Goal: Information Seeking & Learning: Compare options

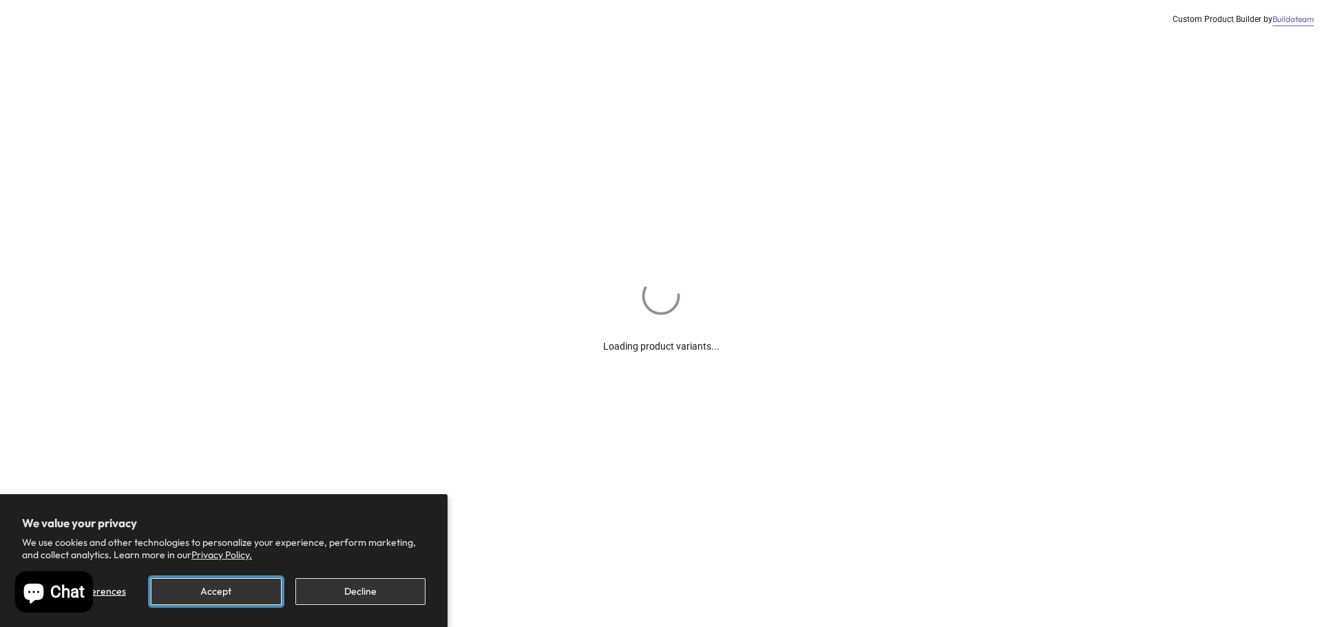
click at [216, 589] on button "Accept" at bounding box center [216, 591] width 130 height 27
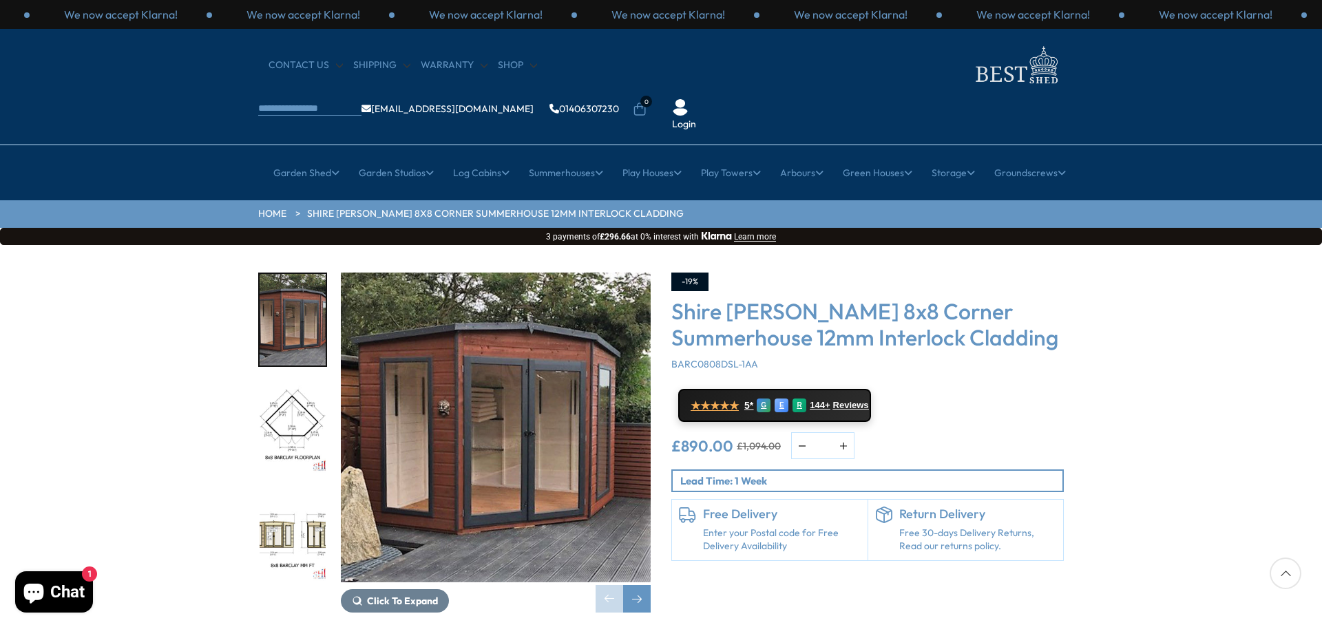
click at [485, 387] on img "1 / 14" at bounding box center [496, 428] width 310 height 310
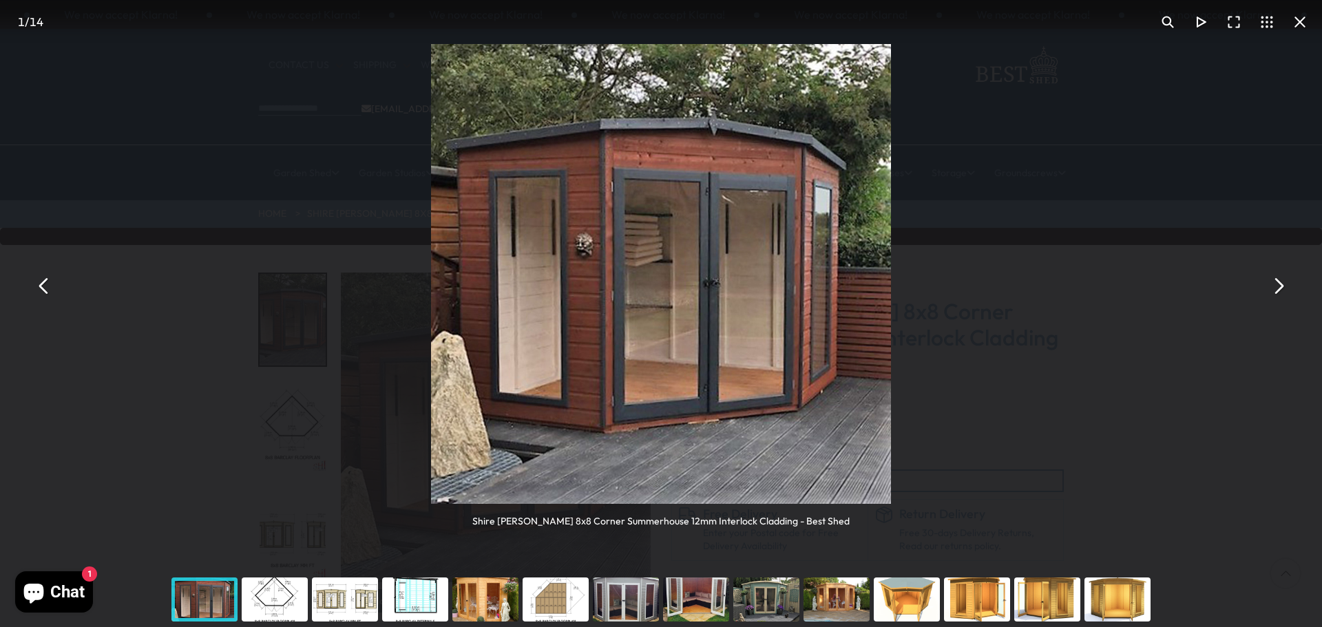
click at [1278, 282] on button "You can close this modal content with the ESC key" at bounding box center [1278, 286] width 33 height 33
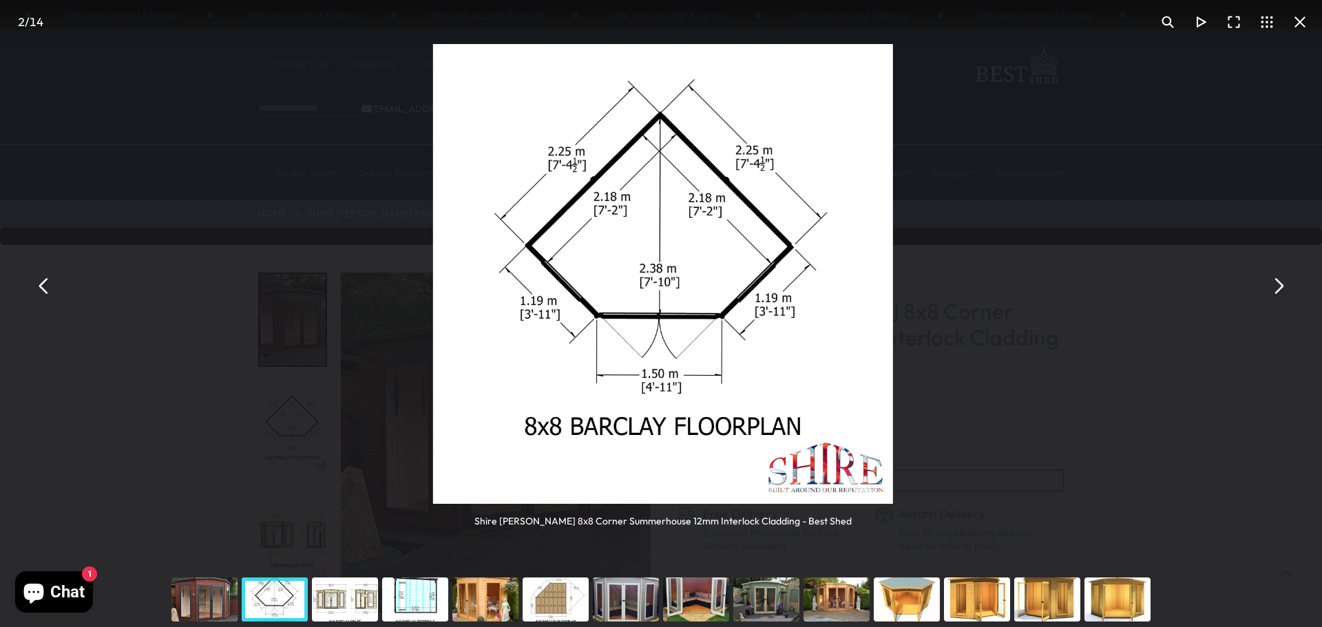
click at [1278, 282] on button "You can close this modal content with the ESC key" at bounding box center [1278, 286] width 33 height 33
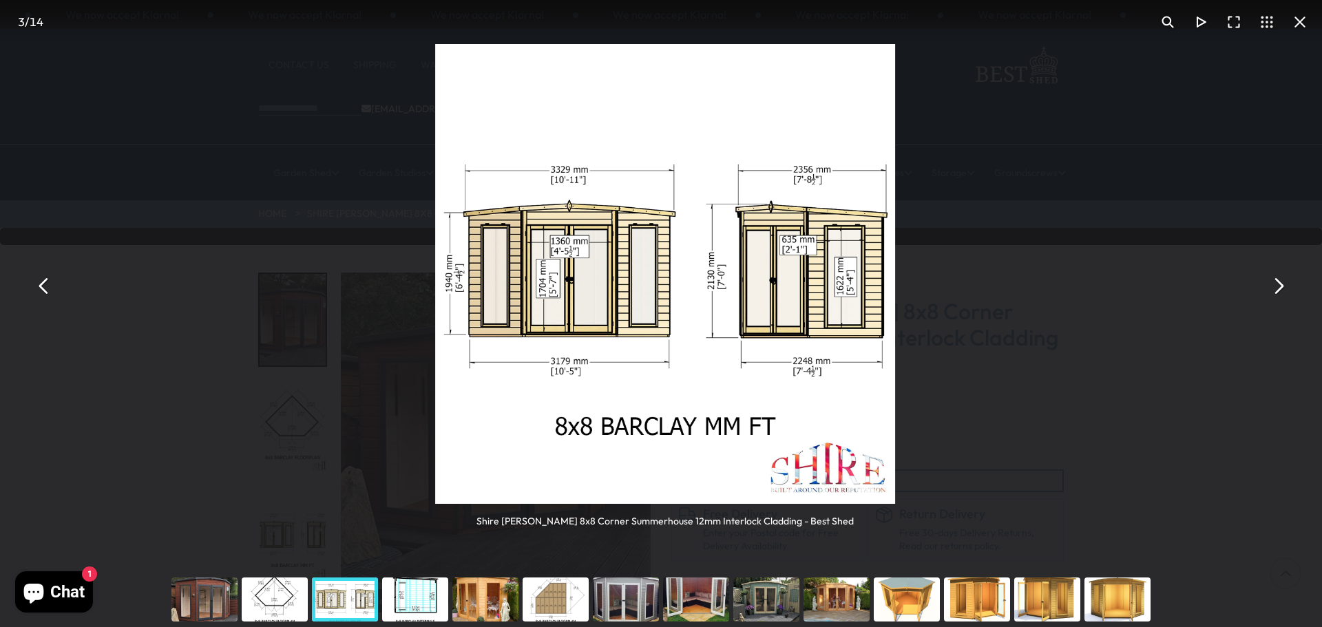
click at [1278, 282] on button "You can close this modal content with the ESC key" at bounding box center [1278, 286] width 33 height 33
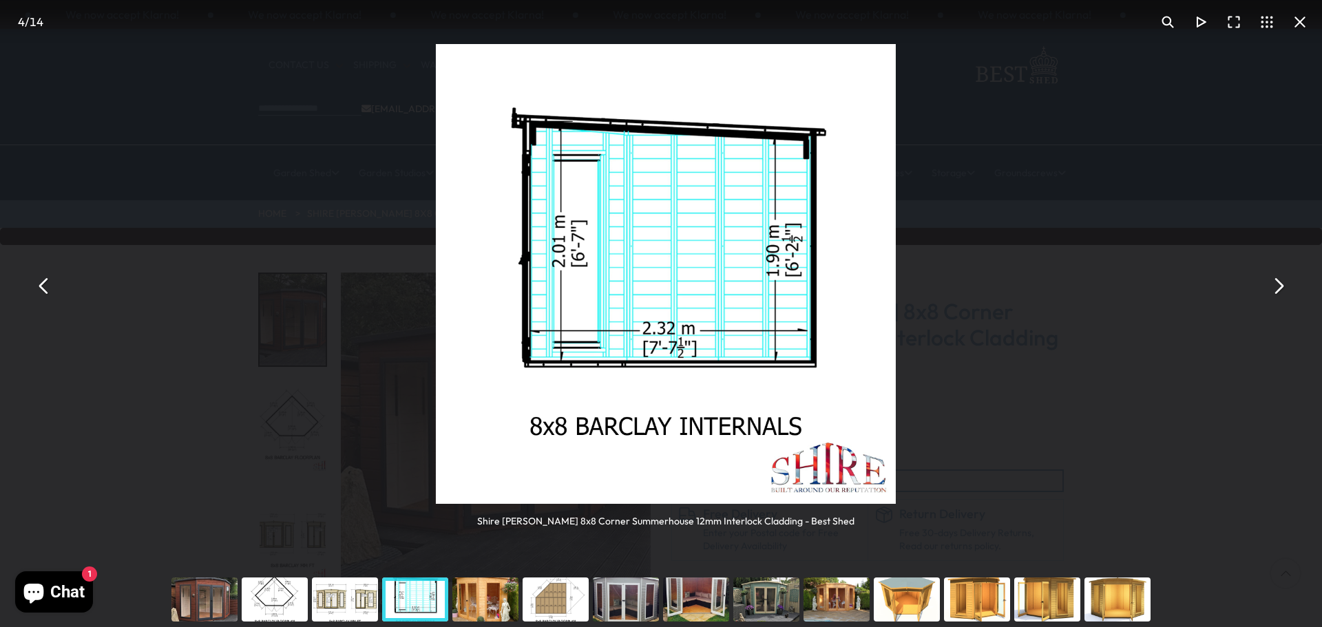
click at [1278, 282] on button "You can close this modal content with the ESC key" at bounding box center [1278, 286] width 33 height 33
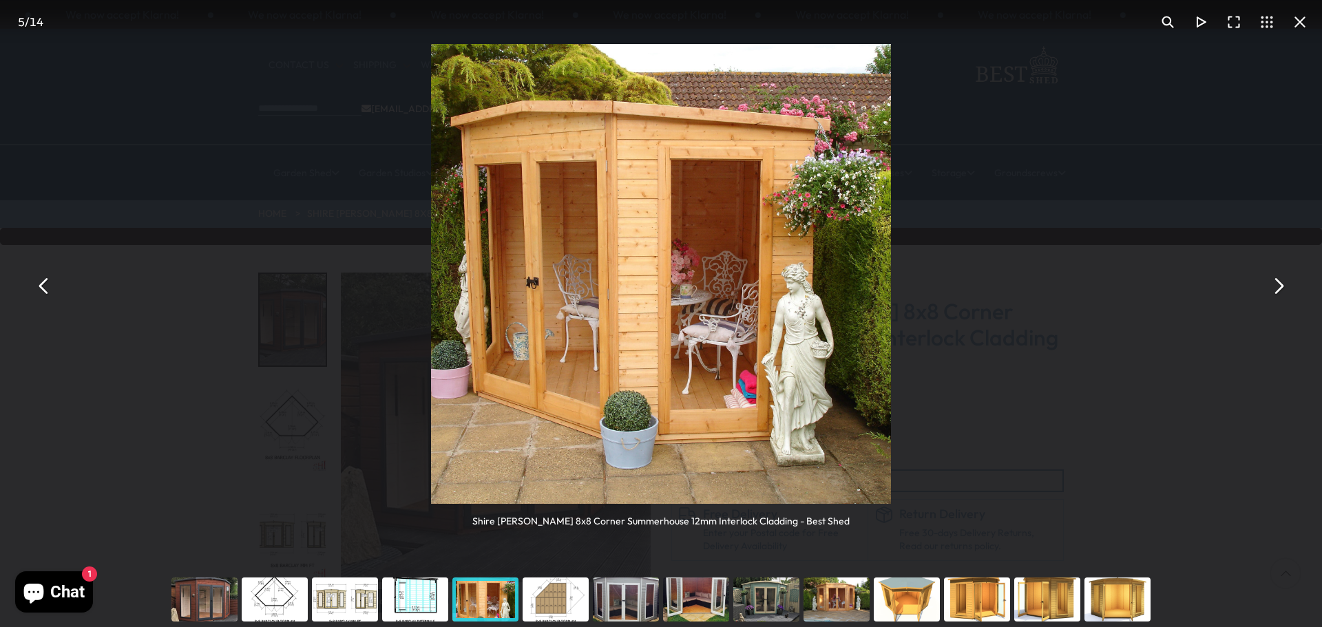
click at [1278, 282] on button "You can close this modal content with the ESC key" at bounding box center [1278, 286] width 33 height 33
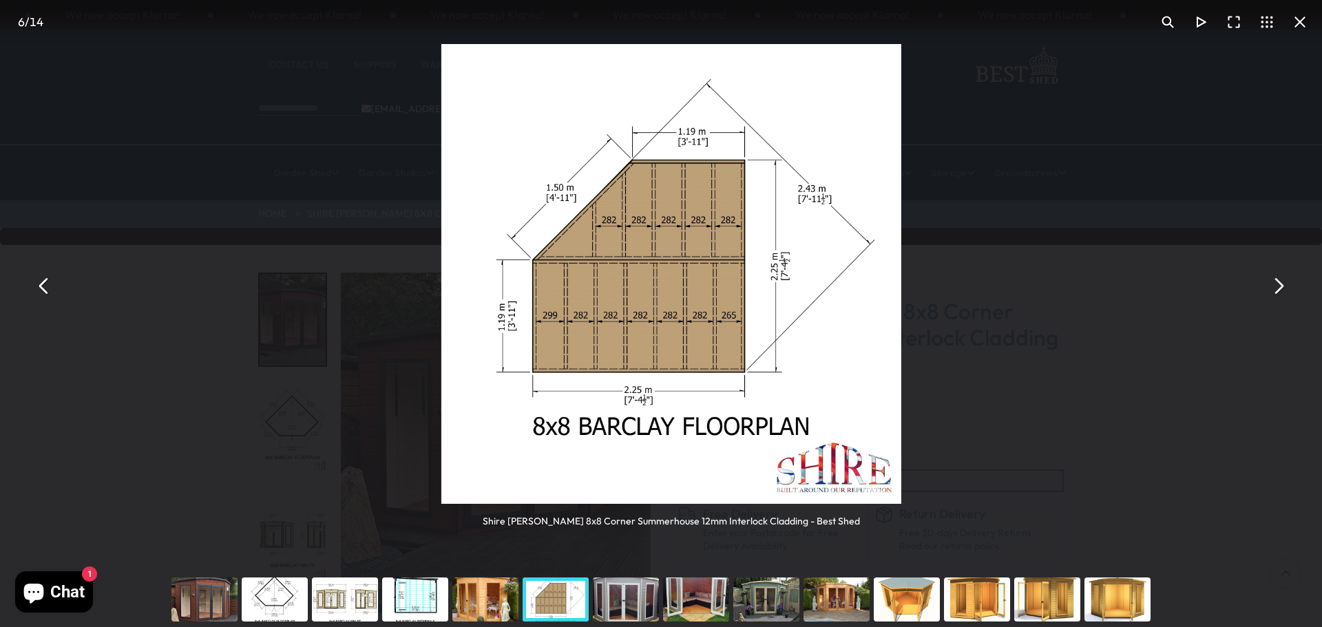
click at [1278, 282] on button "You can close this modal content with the ESC key" at bounding box center [1278, 286] width 33 height 33
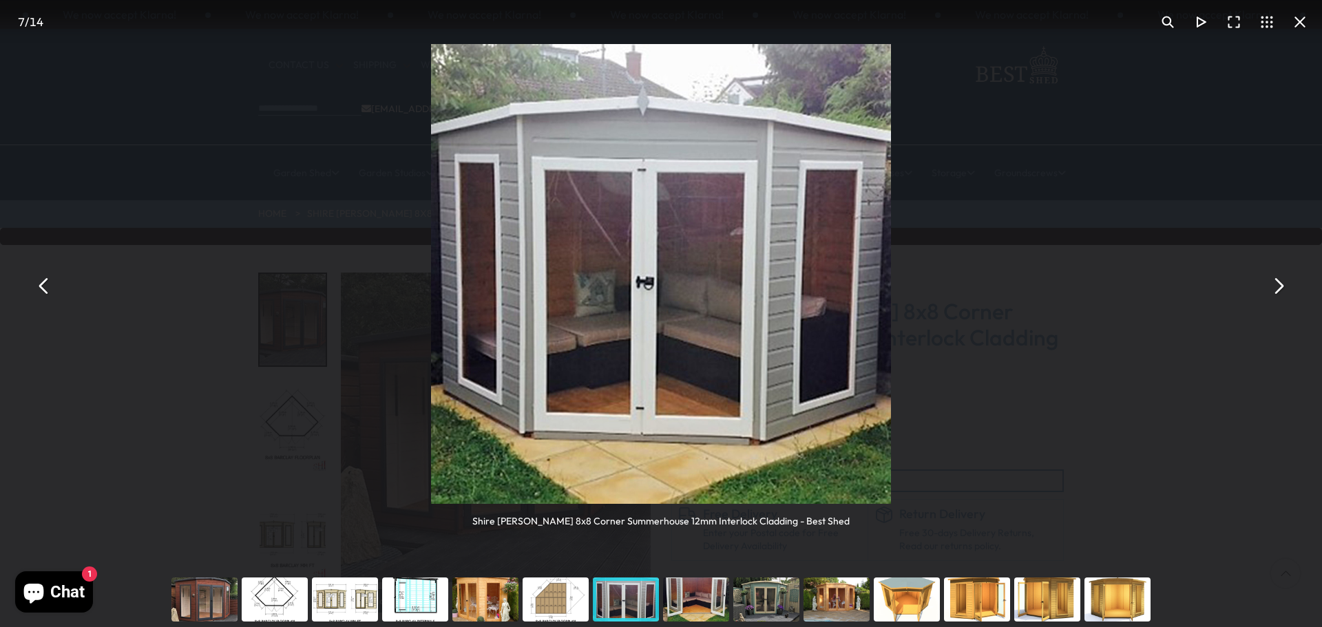
click at [1278, 282] on button "You can close this modal content with the ESC key" at bounding box center [1278, 286] width 33 height 33
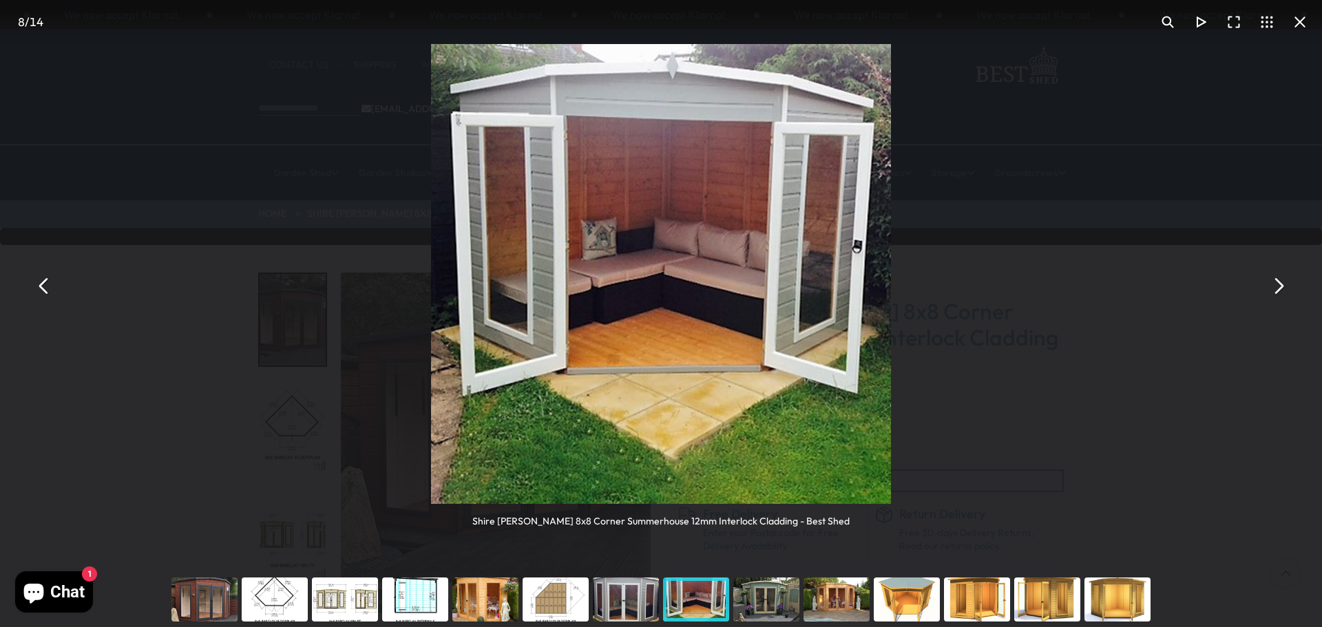
click at [1299, 21] on button "You can close this modal content with the ESC key" at bounding box center [1300, 22] width 33 height 33
